Goal: Task Accomplishment & Management: Manage account settings

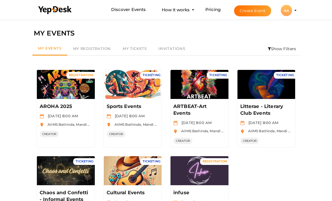
click at [67, 88] on button "Manage Event" at bounding box center [65, 87] width 33 height 8
click at [70, 90] on button "Manage Event" at bounding box center [65, 87] width 33 height 8
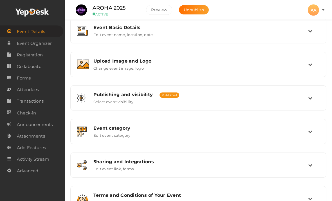
scroll to position [75, 0]
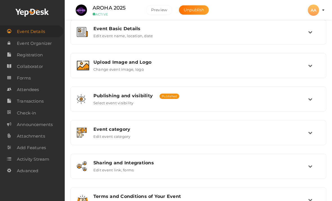
click at [32, 92] on span "Attendees" at bounding box center [28, 89] width 22 height 11
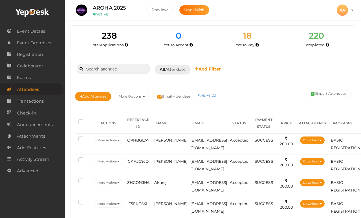
click at [126, 71] on input at bounding box center [113, 69] width 73 height 10
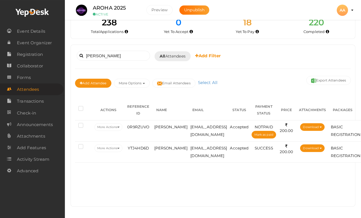
scroll to position [13, 0]
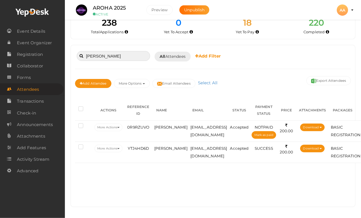
type input "Dhruv"
click at [209, 136] on td "[EMAIL_ADDRESS][DOMAIN_NAME]" at bounding box center [208, 130] width 39 height 21
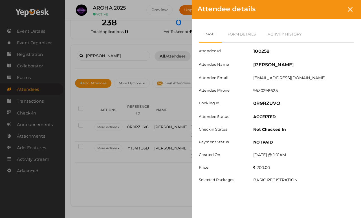
click at [239, 39] on link "Form Details" at bounding box center [241, 34] width 40 height 16
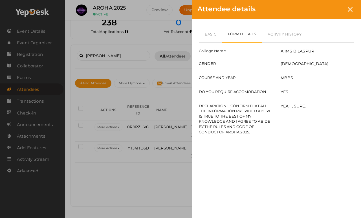
click at [332, 12] on icon at bounding box center [349, 9] width 5 height 5
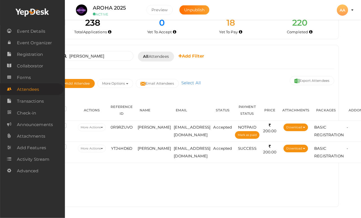
scroll to position [13, 0]
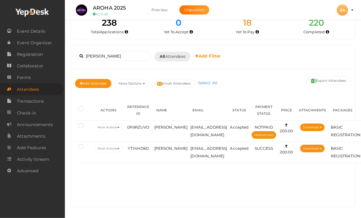
click at [167, 128] on span "[PERSON_NAME]" at bounding box center [171, 127] width 34 height 5
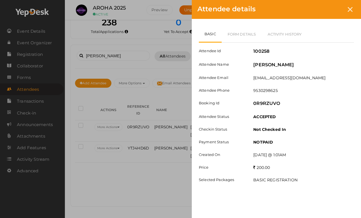
click at [136, 157] on div "Attendee details Basic Form Details Activity History Attendee Id 100258 Attende…" at bounding box center [180, 109] width 361 height 218
click at [115, 186] on div "Attendee details Basic Form Details Activity History Attendee Id 100258 Attende…" at bounding box center [180, 109] width 361 height 218
click at [159, 76] on div "Attendee details Basic Form Details Activity History Attendee Id 100258 Attende…" at bounding box center [180, 109] width 361 height 218
click at [332, 10] on icon at bounding box center [349, 9] width 5 height 5
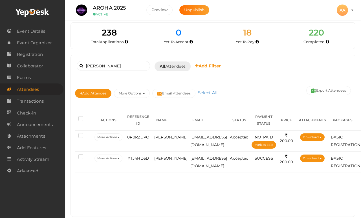
scroll to position [1, 0]
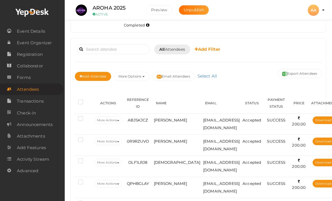
scroll to position [56, 0]
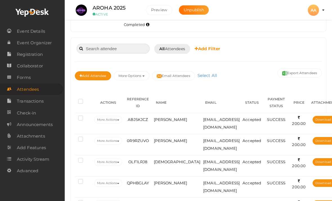
click at [121, 52] on input at bounding box center [113, 49] width 73 height 10
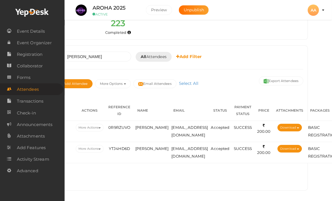
scroll to position [48, 19]
click at [110, 47] on div "[PERSON_NAME] Booked for [DATE] [DATE] [DATE] This Week Custom Date All Attende…" at bounding box center [180, 118] width 256 height 144
click at [106, 56] on input "[PERSON_NAME]" at bounding box center [94, 57] width 73 height 10
type input "D"
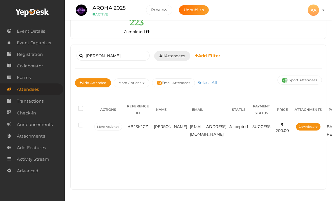
scroll to position [48, 0]
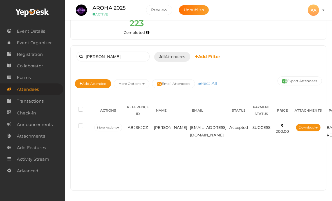
click at [162, 130] on td "[PERSON_NAME]" at bounding box center [171, 131] width 36 height 21
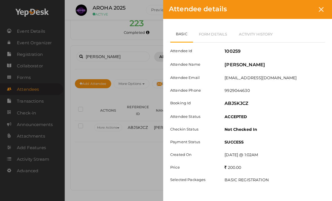
click at [214, 35] on link "Form Details" at bounding box center [213, 34] width 40 height 16
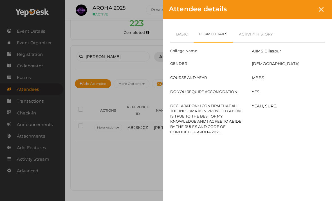
click at [177, 39] on link "Basic" at bounding box center [181, 34] width 23 height 16
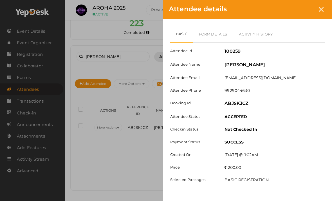
click at [323, 9] on icon at bounding box center [321, 9] width 5 height 5
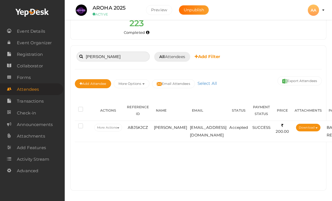
click at [115, 57] on input "[PERSON_NAME]" at bounding box center [113, 57] width 73 height 10
type input "A"
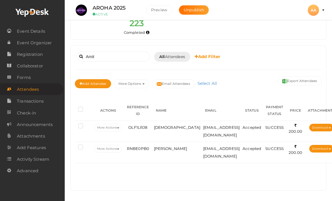
click at [146, 126] on span "OLF1LRJ8" at bounding box center [137, 127] width 19 height 5
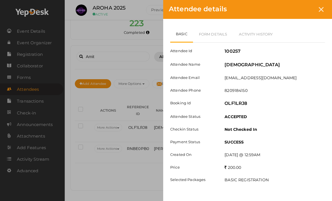
click at [215, 31] on link "Form Details" at bounding box center [213, 34] width 40 height 16
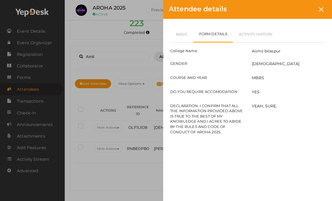
click at [324, 10] on icon at bounding box center [321, 9] width 5 height 5
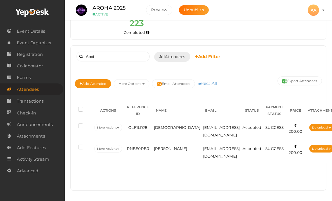
click at [139, 133] on td "OLF1LRJ8" at bounding box center [138, 131] width 29 height 21
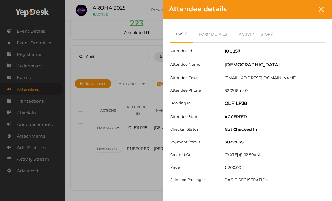
click at [213, 33] on link "Form Details" at bounding box center [213, 34] width 40 height 16
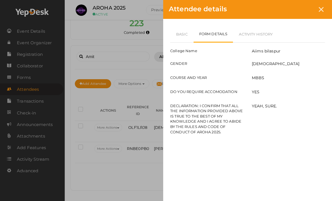
click at [187, 31] on link "Basic" at bounding box center [181, 34] width 23 height 16
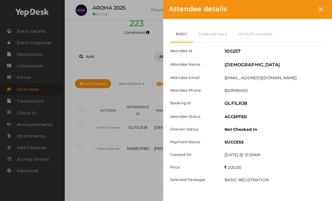
click at [322, 10] on icon at bounding box center [321, 9] width 5 height 5
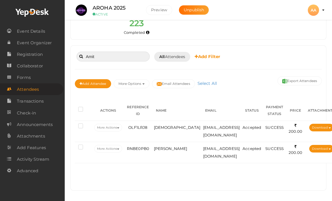
click at [130, 54] on input "Amit" at bounding box center [113, 57] width 73 height 10
type input "A"
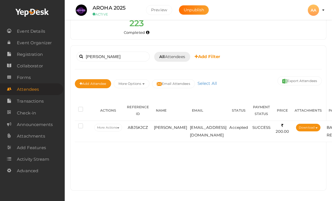
click at [129, 128] on span "ABJSKJCZ" at bounding box center [138, 127] width 20 height 5
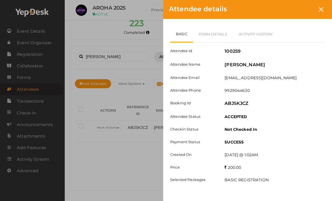
click at [223, 28] on link "Form Details" at bounding box center [213, 34] width 40 height 16
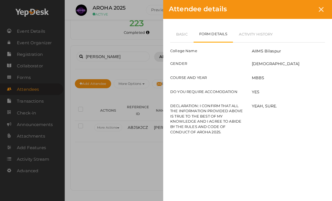
click at [184, 32] on link "Basic" at bounding box center [181, 34] width 23 height 16
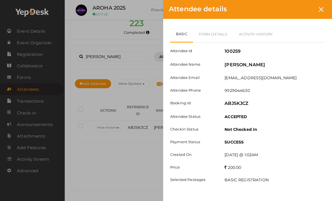
click at [319, 10] on icon at bounding box center [321, 9] width 5 height 5
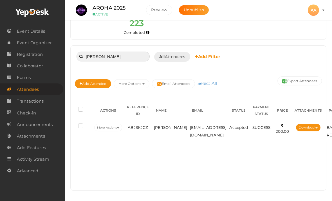
click at [122, 58] on input "[PERSON_NAME]" at bounding box center [113, 57] width 73 height 10
type input "A"
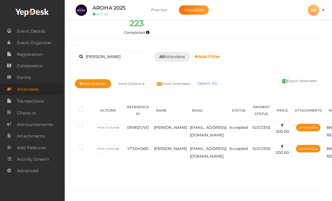
click at [141, 131] on td "0R9RZUVO" at bounding box center [138, 131] width 29 height 21
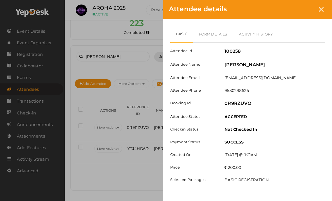
click at [217, 28] on link "Form Details" at bounding box center [213, 34] width 40 height 16
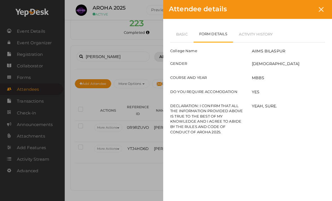
click at [184, 29] on link "Basic" at bounding box center [181, 34] width 23 height 16
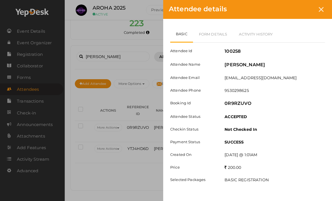
click at [319, 11] on div at bounding box center [321, 9] width 10 height 10
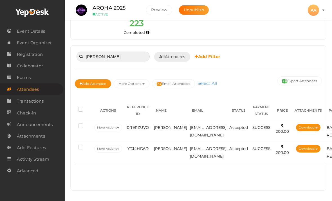
click at [124, 57] on input "[PERSON_NAME]" at bounding box center [113, 57] width 73 height 10
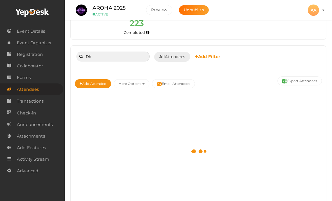
type input "D"
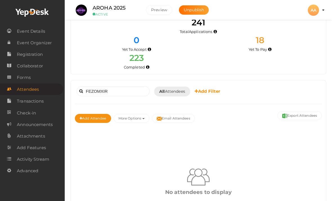
scroll to position [13, 0]
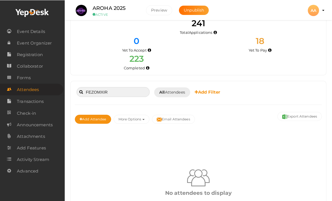
click at [101, 93] on input "FEZOMXIR" at bounding box center [113, 92] width 73 height 10
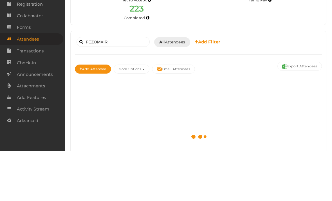
click at [243, 110] on div "Add Attendee More Options Publish to Facebook Resend Invites Invite Attendees A…" at bounding box center [198, 119] width 247 height 19
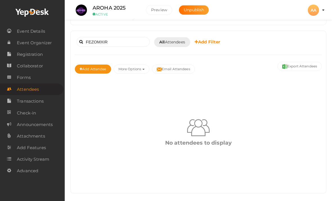
click at [134, 70] on button "More Options" at bounding box center [132, 69] width 36 height 9
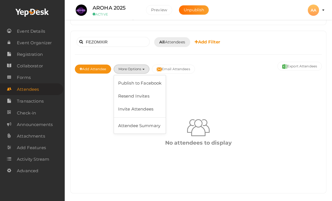
click at [202, 39] on b "Add Filter" at bounding box center [208, 41] width 26 height 5
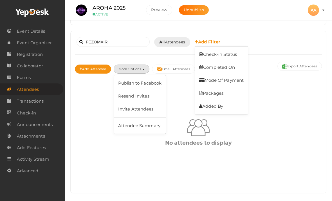
click at [113, 38] on div at bounding box center [166, 100] width 332 height 201
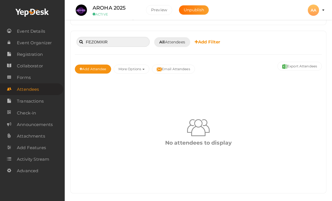
click at [108, 46] on input "FEZOMXIR" at bounding box center [113, 42] width 73 height 10
type input "F"
click at [115, 39] on input "DELHZIYC" at bounding box center [113, 42] width 73 height 10
type input "D"
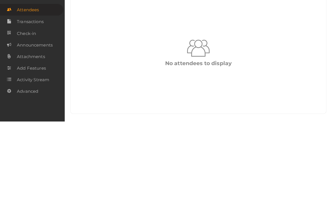
scroll to position [80, 0]
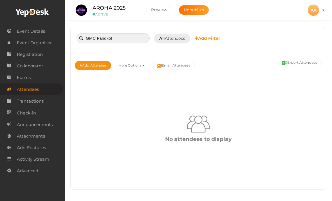
click at [129, 33] on input "GMC Faridkot" at bounding box center [113, 38] width 73 height 10
type input "G"
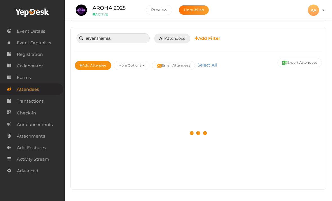
scroll to position [66, 0]
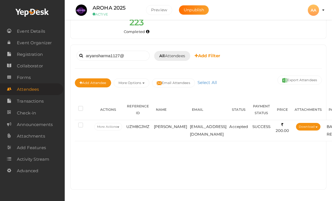
click at [247, 74] on div "Add Attendee More Options Publish to Facebook Resend Invites Invite Attendees A…" at bounding box center [198, 83] width 247 height 19
click at [122, 51] on input "aryansharma1127@" at bounding box center [113, 56] width 73 height 10
type input "a"
click at [296, 75] on button "Export Attendees" at bounding box center [300, 79] width 45 height 9
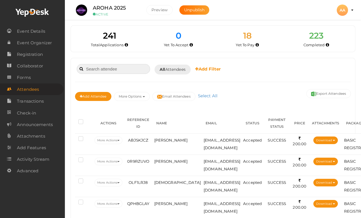
click at [108, 68] on input at bounding box center [113, 69] width 73 height 10
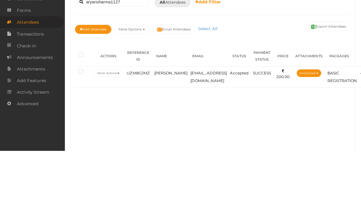
scroll to position [13, 0]
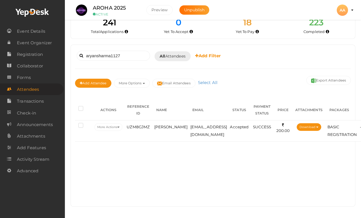
click at [161, 131] on td "[PERSON_NAME]" at bounding box center [171, 130] width 36 height 21
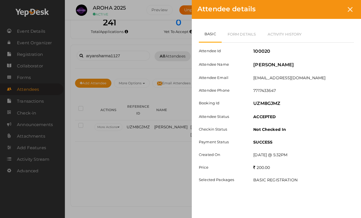
click at [145, 178] on div "Attendee details Basic Form Details Activity History Attendee Id 100020 Attende…" at bounding box center [180, 109] width 361 height 218
click at [128, 56] on div "Attendee details Basic Form Details Activity History Attendee Id 100020 Attende…" at bounding box center [180, 109] width 361 height 218
click at [332, 10] on icon at bounding box center [349, 9] width 5 height 5
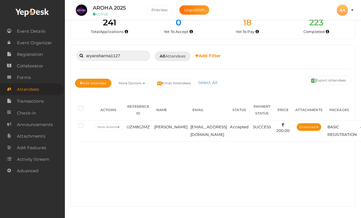
click at [130, 51] on input "aryansharma1127" at bounding box center [113, 56] width 73 height 10
click at [135, 54] on input "aryansharma1127" at bounding box center [113, 56] width 73 height 10
type input "a"
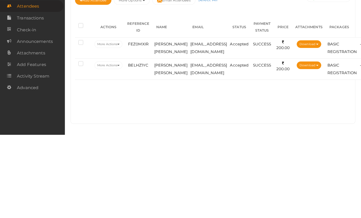
click at [145, 125] on span "FEZ0MXIR" at bounding box center [138, 127] width 21 height 5
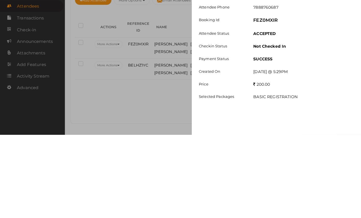
scroll to position [13, 0]
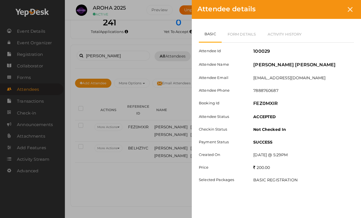
click at [251, 29] on link "Form Details" at bounding box center [241, 34] width 40 height 16
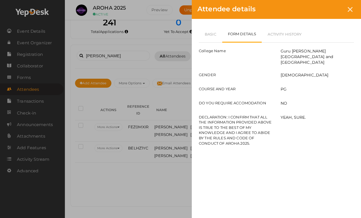
click at [332, 8] on icon at bounding box center [349, 9] width 5 height 5
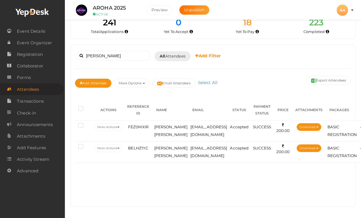
click at [145, 161] on td "BELHZ1YC" at bounding box center [138, 151] width 29 height 21
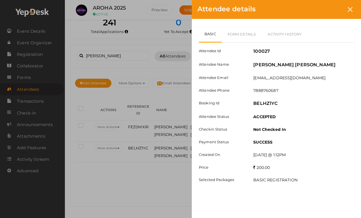
click at [242, 28] on link "Form Details" at bounding box center [241, 34] width 40 height 16
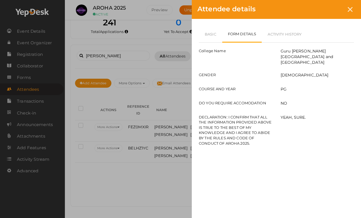
click at [332, 5] on div at bounding box center [349, 9] width 10 height 10
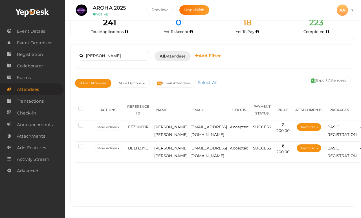
click at [172, 135] on td "Harjot singh sidhu" at bounding box center [171, 130] width 36 height 21
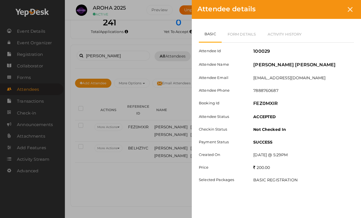
click at [234, 33] on link "Form Details" at bounding box center [241, 34] width 40 height 16
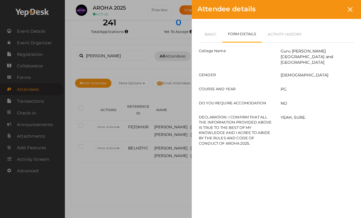
click at [332, 8] on icon at bounding box center [349, 9] width 5 height 5
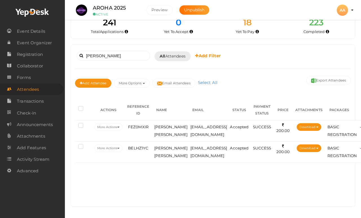
click at [166, 136] on span "Harjot singh sidhu" at bounding box center [171, 130] width 34 height 12
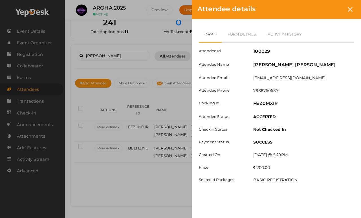
click at [231, 31] on link "Form Details" at bounding box center [241, 34] width 40 height 16
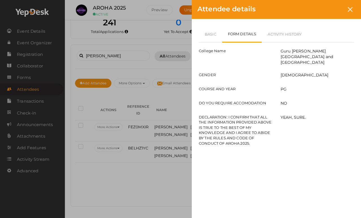
click at [332, 12] on div "Attendee details" at bounding box center [276, 9] width 169 height 19
click at [332, 5] on div "Attendee details" at bounding box center [276, 9] width 169 height 19
click at [332, 12] on div at bounding box center [349, 9] width 10 height 10
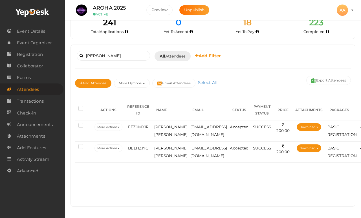
click at [189, 162] on td "harjot001sidhu@gmail.com" at bounding box center [208, 151] width 39 height 21
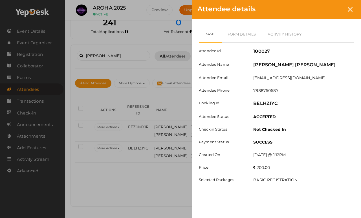
click at [235, 34] on link "Form Details" at bounding box center [241, 34] width 40 height 16
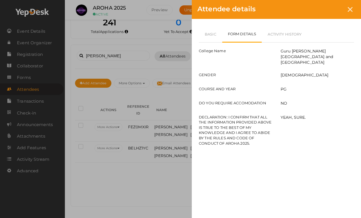
click at [332, 0] on div "Attendee details" at bounding box center [276, 9] width 169 height 19
click at [332, 4] on div "Attendee details" at bounding box center [276, 9] width 169 height 19
click at [332, 6] on div at bounding box center [349, 9] width 10 height 10
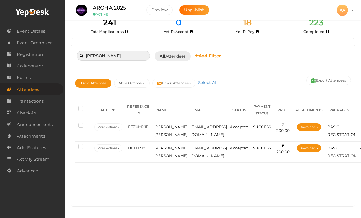
click at [127, 56] on input "Harjot singh" at bounding box center [113, 56] width 73 height 10
type input "H"
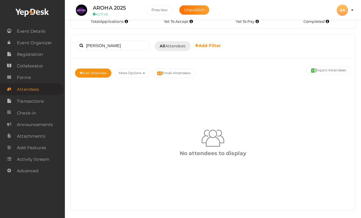
scroll to position [43, 0]
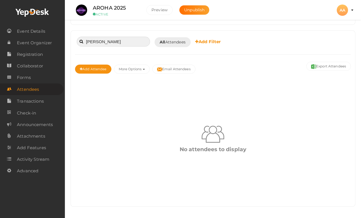
click at [110, 37] on input "Ravi Babal" at bounding box center [113, 42] width 73 height 10
type input "R"
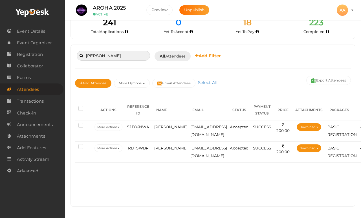
scroll to position [33, 0]
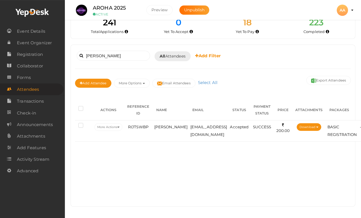
click at [191, 120] on td "choudharysaab2811@gmail.com" at bounding box center [208, 130] width 39 height 21
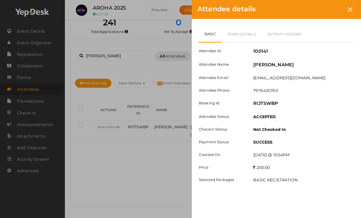
click at [248, 37] on link "Form Details" at bounding box center [241, 34] width 40 height 16
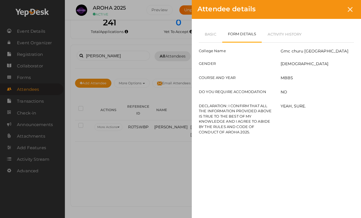
click at [211, 40] on link "Basic" at bounding box center [210, 34] width 23 height 16
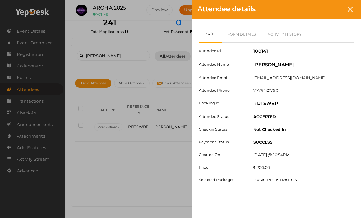
click at [246, 35] on link "Form Details" at bounding box center [241, 34] width 40 height 16
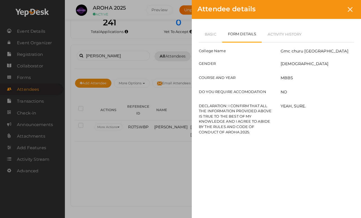
click at [210, 29] on link "Basic" at bounding box center [210, 34] width 23 height 16
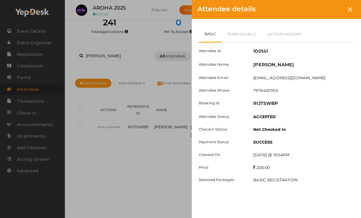
click at [332, 8] on icon at bounding box center [349, 9] width 5 height 5
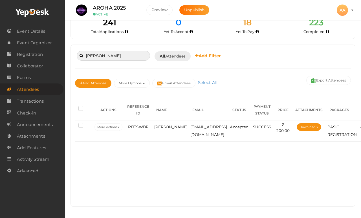
click at [134, 51] on input "Jitender" at bounding box center [113, 56] width 73 height 10
type input "J"
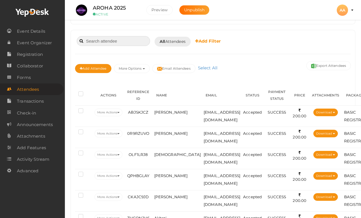
click at [126, 37] on input at bounding box center [113, 41] width 73 height 10
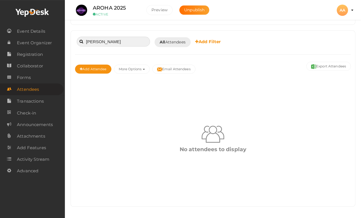
click at [115, 45] on input "Soumesh" at bounding box center [113, 42] width 73 height 10
click at [122, 41] on input "Sumit" at bounding box center [113, 42] width 73 height 10
click at [128, 45] on input "Shoeran" at bounding box center [113, 42] width 73 height 10
type input "S"
click at [127, 41] on input "Sourabh" at bounding box center [113, 42] width 73 height 10
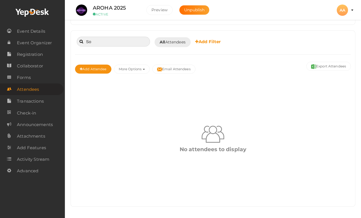
type input "S"
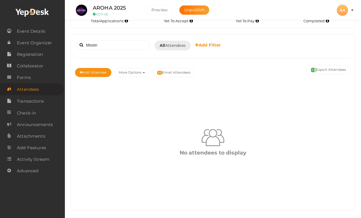
scroll to position [17, 0]
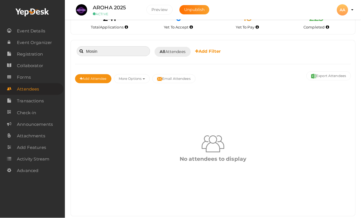
click at [125, 55] on input "Mosin" at bounding box center [113, 51] width 73 height 10
type input "M"
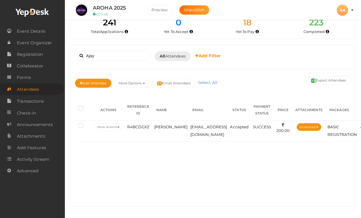
scroll to position [13, 0]
click at [228, 137] on td "ajaykumarmeena020720@gmail.com" at bounding box center [208, 130] width 39 height 21
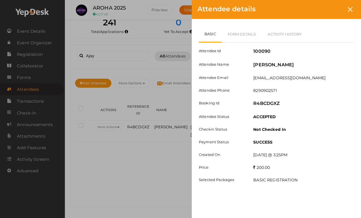
click at [248, 37] on link "Form Details" at bounding box center [241, 34] width 40 height 16
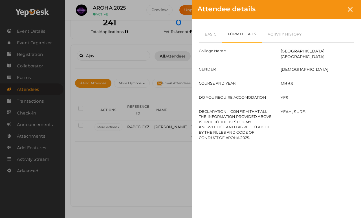
click at [332, 11] on icon at bounding box center [349, 9] width 5 height 5
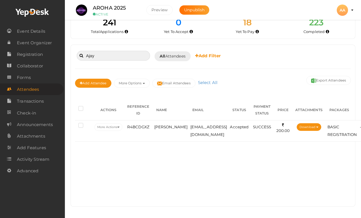
click at [128, 54] on input "Ajay" at bounding box center [113, 56] width 73 height 10
type input "A"
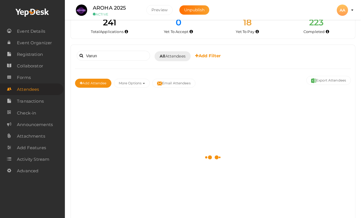
click at [129, 49] on div "Varun Booked for Today Today Tomorrow This Week Custom Date All Attendees All Y…" at bounding box center [213, 132] width 284 height 175
click at [134, 55] on input "Varun" at bounding box center [113, 56] width 73 height 10
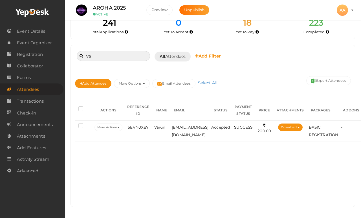
type input "V"
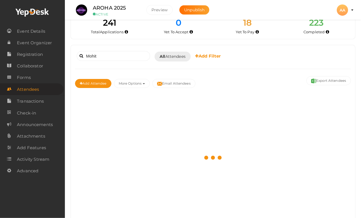
scroll to position [13, 0]
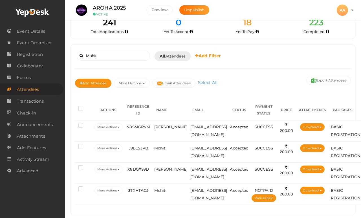
click at [189, 123] on td "mohitnehra7766@gmail.com" at bounding box center [208, 130] width 39 height 21
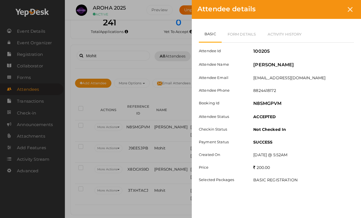
click at [248, 33] on link "Form Details" at bounding box center [241, 34] width 40 height 16
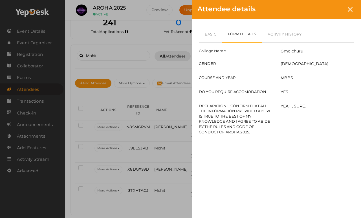
click at [332, 10] on icon at bounding box center [349, 9] width 5 height 5
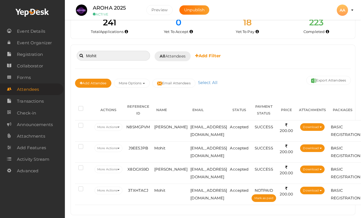
click at [133, 55] on input "Mohit" at bounding box center [113, 56] width 73 height 10
type input "M"
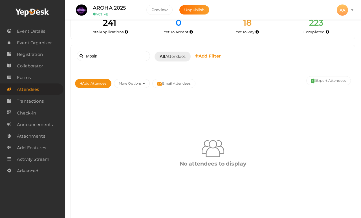
scroll to position [13, 0]
click at [141, 51] on input "Mosin" at bounding box center [113, 56] width 73 height 10
click at [126, 55] on input "Mosin" at bounding box center [113, 56] width 73 height 10
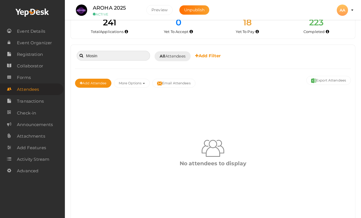
click at [127, 56] on input "Mosin" at bounding box center [113, 56] width 73 height 10
type input "M"
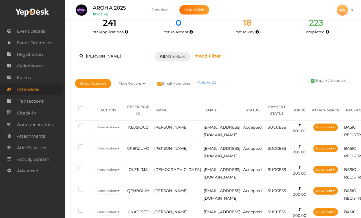
scroll to position [13, 0]
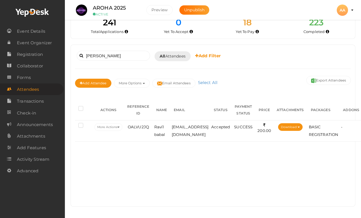
click at [165, 131] on td "Ravi1 babal" at bounding box center [162, 130] width 18 height 21
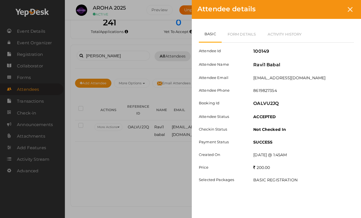
click at [244, 33] on link "Form Details" at bounding box center [241, 34] width 40 height 16
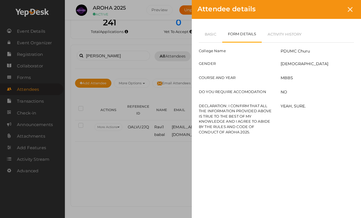
click at [208, 34] on link "Basic" at bounding box center [210, 34] width 23 height 16
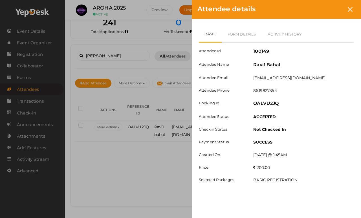
click at [332, 6] on div "Attendee details" at bounding box center [276, 9] width 169 height 19
click at [332, 10] on icon at bounding box center [349, 9] width 5 height 5
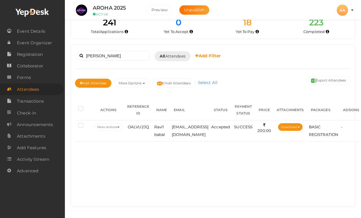
click at [200, 134] on td "ravibabal200@gmail.com" at bounding box center [189, 130] width 39 height 21
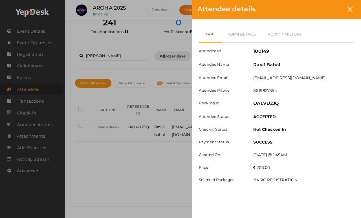
click at [200, 130] on label "Checkin Status" at bounding box center [221, 128] width 54 height 5
click at [249, 34] on link "Form Details" at bounding box center [241, 34] width 40 height 16
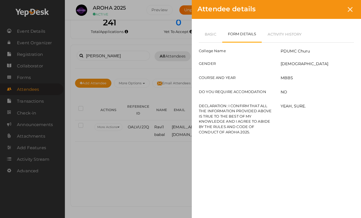
click at [332, 5] on div at bounding box center [349, 9] width 10 height 10
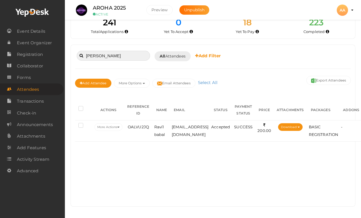
click at [133, 52] on input "Ravi" at bounding box center [113, 56] width 73 height 10
click at [124, 53] on input "Ravi" at bounding box center [113, 56] width 73 height 10
click at [119, 56] on input "Ravi" at bounding box center [113, 56] width 73 height 10
type input "R"
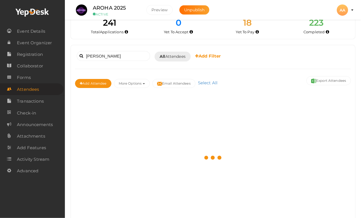
scroll to position [13, 0]
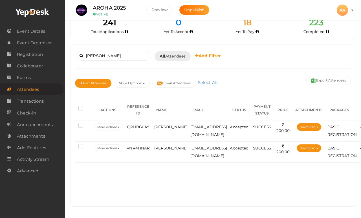
click at [162, 129] on span "[PERSON_NAME]" at bounding box center [171, 126] width 34 height 5
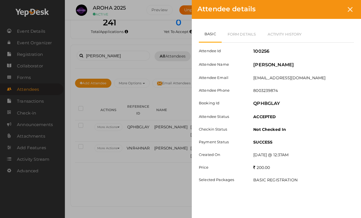
click at [245, 37] on link "Form Details" at bounding box center [241, 34] width 40 height 16
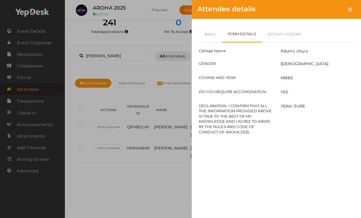
click at [211, 33] on link "Basic" at bounding box center [210, 34] width 23 height 16
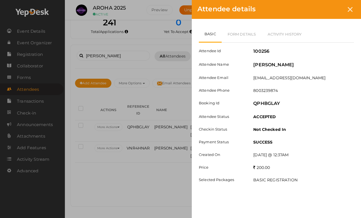
click at [332, 8] on icon at bounding box center [349, 9] width 5 height 5
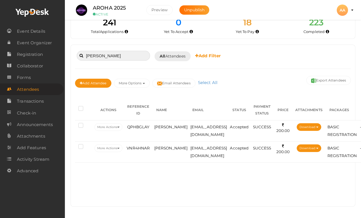
click at [137, 55] on input "Krishan" at bounding box center [113, 56] width 73 height 10
type input "K"
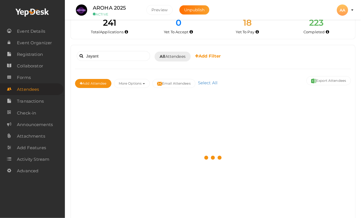
scroll to position [13, 0]
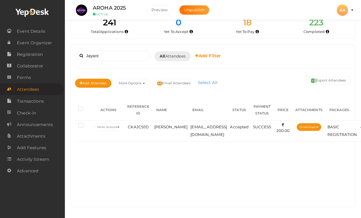
click at [212, 130] on td "[EMAIL_ADDRESS][DOMAIN_NAME]" at bounding box center [208, 130] width 39 height 21
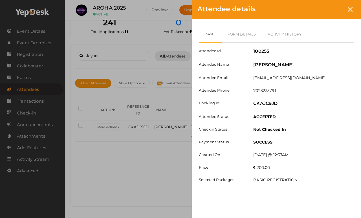
click at [332, 12] on icon at bounding box center [349, 9] width 5 height 5
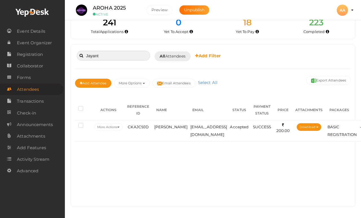
click at [130, 51] on input "Jayant" at bounding box center [113, 56] width 73 height 10
click at [125, 57] on input "Jayant" at bounding box center [113, 56] width 73 height 10
type input "J"
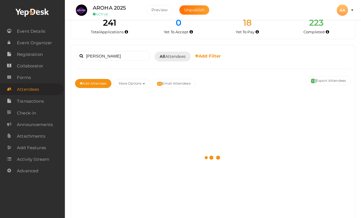
scroll to position [13, 0]
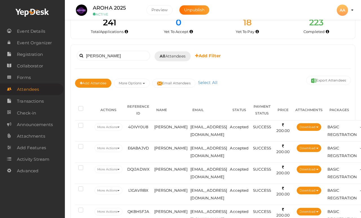
click at [168, 171] on span "Raj jhuria" at bounding box center [171, 169] width 34 height 5
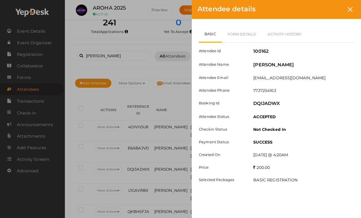
click at [245, 35] on link "Form Details" at bounding box center [241, 34] width 40 height 16
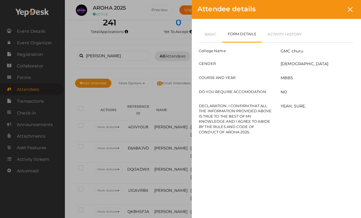
click at [211, 35] on link "Basic" at bounding box center [210, 34] width 23 height 16
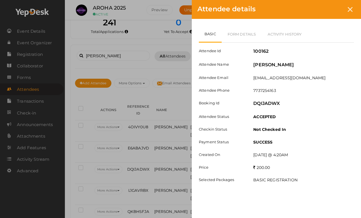
click at [332, 6] on div at bounding box center [349, 9] width 10 height 10
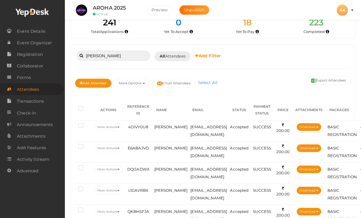
click at [138, 51] on input "Raj" at bounding box center [113, 56] width 73 height 10
click at [129, 57] on input "Raj" at bounding box center [113, 56] width 73 height 10
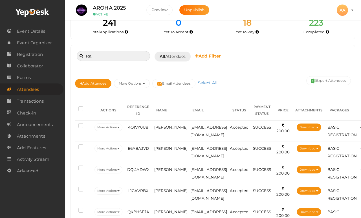
type input "R"
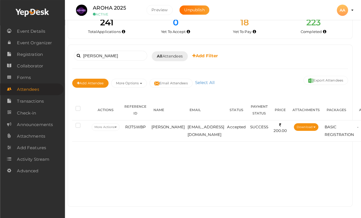
scroll to position [13, 3]
click at [162, 127] on span "Jitender dudi" at bounding box center [168, 126] width 34 height 5
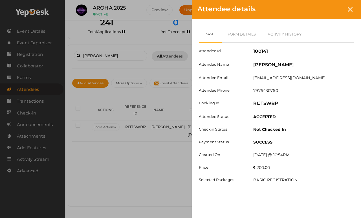
click at [332, 7] on icon at bounding box center [349, 9] width 5 height 5
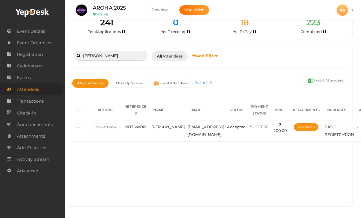
click at [125, 56] on input "Jitender" at bounding box center [110, 56] width 73 height 10
type input "J"
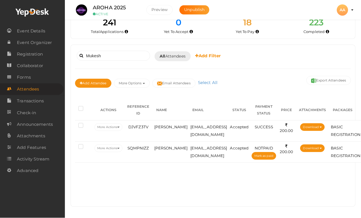
scroll to position [13, 0]
click at [171, 130] on td "Mukesh meel" at bounding box center [171, 130] width 36 height 21
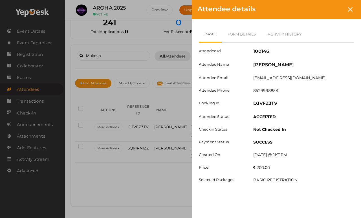
click at [244, 36] on link "Form Details" at bounding box center [241, 34] width 40 height 16
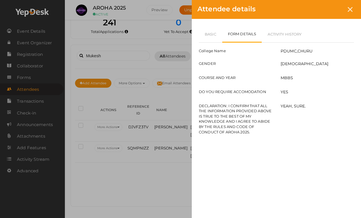
click at [210, 36] on link "Basic" at bounding box center [210, 34] width 23 height 16
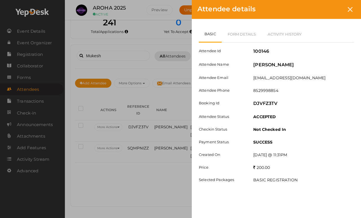
click at [141, 186] on div "Attendee details Basic Form Details Activity History Attendee Id 100146 Attende…" at bounding box center [180, 109] width 361 height 218
click at [332, 8] on icon at bounding box center [349, 9] width 5 height 5
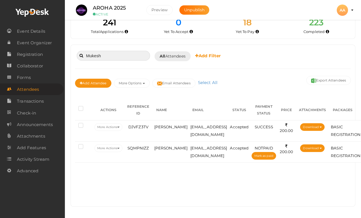
click at [128, 57] on input "Mukesh" at bounding box center [113, 56] width 73 height 10
type input "M"
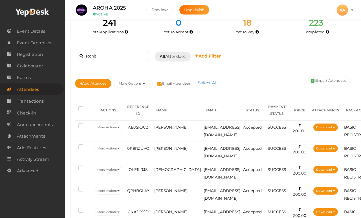
scroll to position [13, 0]
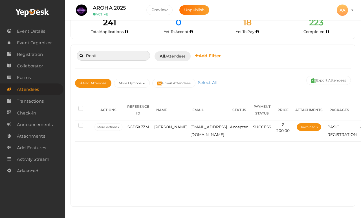
click at [140, 51] on input "Rohit" at bounding box center [113, 56] width 73 height 10
click at [165, 129] on span "Rohit Khichar" at bounding box center [171, 126] width 34 height 5
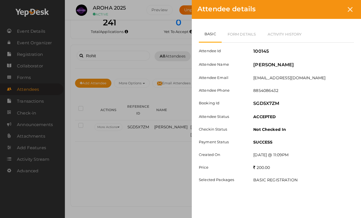
click at [332, 5] on div at bounding box center [349, 9] width 10 height 10
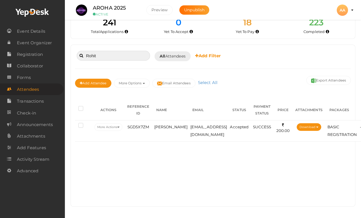
click at [126, 58] on input "Rohit" at bounding box center [113, 56] width 73 height 10
type input "R"
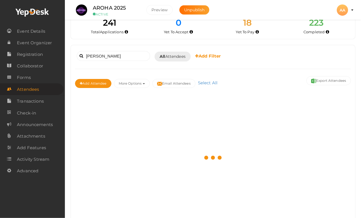
scroll to position [13, 0]
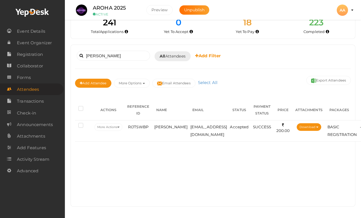
click at [165, 130] on td "Jitender dudi" at bounding box center [171, 130] width 36 height 21
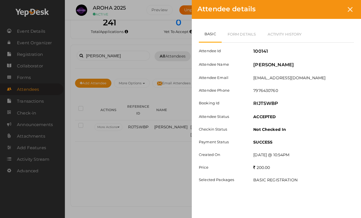
click at [243, 42] on link "Form Details" at bounding box center [241, 34] width 40 height 16
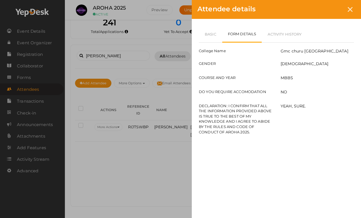
click at [244, 33] on link "Form Details" at bounding box center [242, 34] width 40 height 17
click at [332, 6] on div at bounding box center [349, 9] width 10 height 10
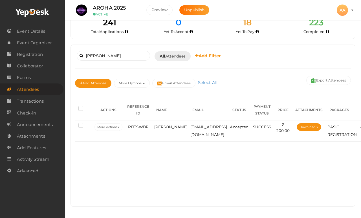
click at [155, 137] on td "Jitender dudi" at bounding box center [171, 130] width 36 height 21
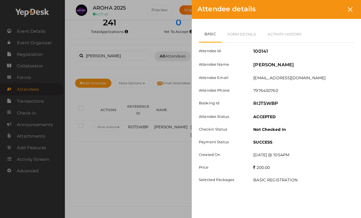
click at [332, 11] on icon at bounding box center [349, 9] width 5 height 5
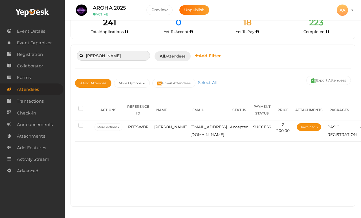
click at [124, 60] on input "Jitender" at bounding box center [113, 56] width 73 height 10
type input "J"
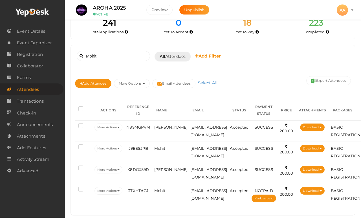
click at [163, 130] on td "Mohit nehra" at bounding box center [171, 130] width 36 height 21
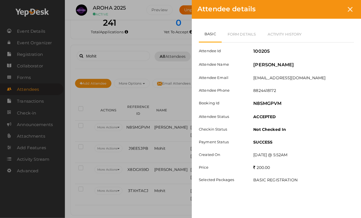
scroll to position [13, 0]
click at [252, 33] on link "Form Details" at bounding box center [241, 34] width 40 height 16
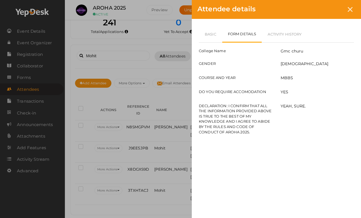
click at [216, 41] on link "Basic" at bounding box center [210, 34] width 23 height 16
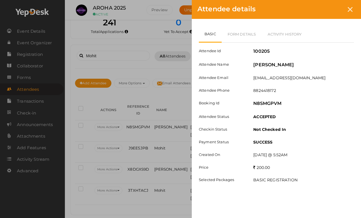
click at [332, 14] on div at bounding box center [349, 9] width 10 height 10
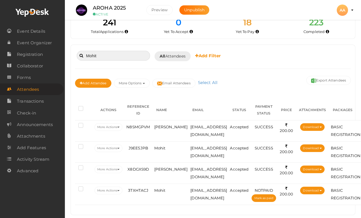
click at [123, 53] on input "Mohit" at bounding box center [113, 56] width 73 height 10
type input "M"
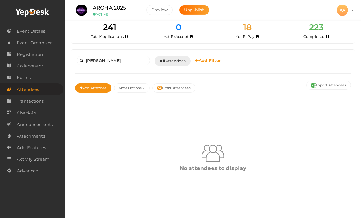
scroll to position [0, 0]
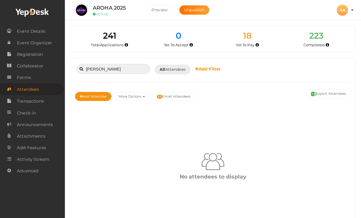
click at [131, 69] on input "Jitendra meena" at bounding box center [113, 69] width 73 height 10
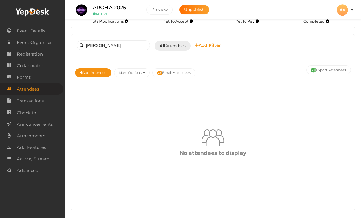
scroll to position [23, 0]
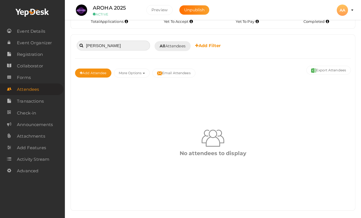
type input "Jitendra meena"
click at [164, 80] on div "Add Attendee More Options Publish to Facebook Resend Invites Invite Attendees A…" at bounding box center [212, 73] width 275 height 19
